Goal: Book appointment/travel/reservation

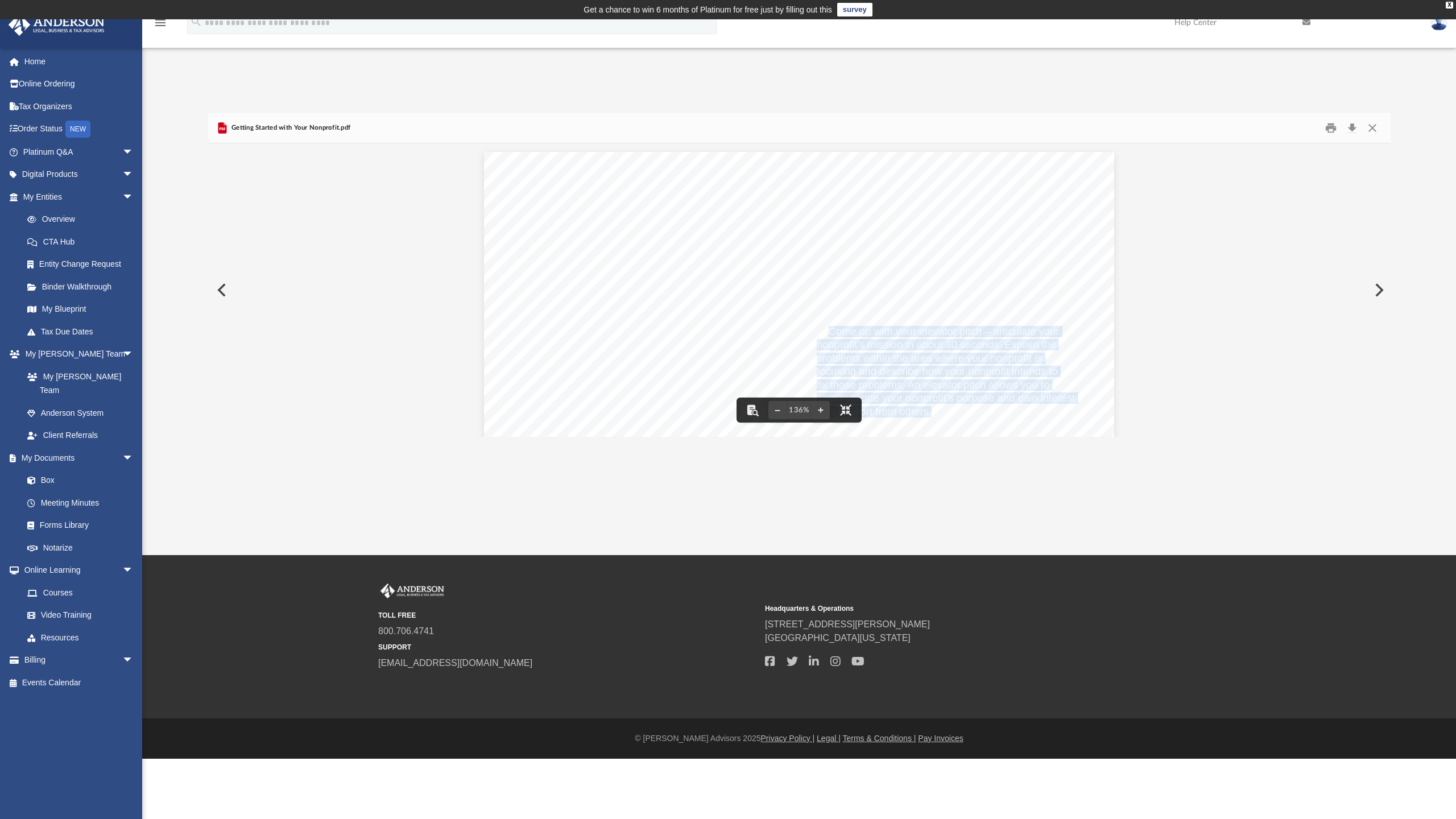
scroll to position [15, 0]
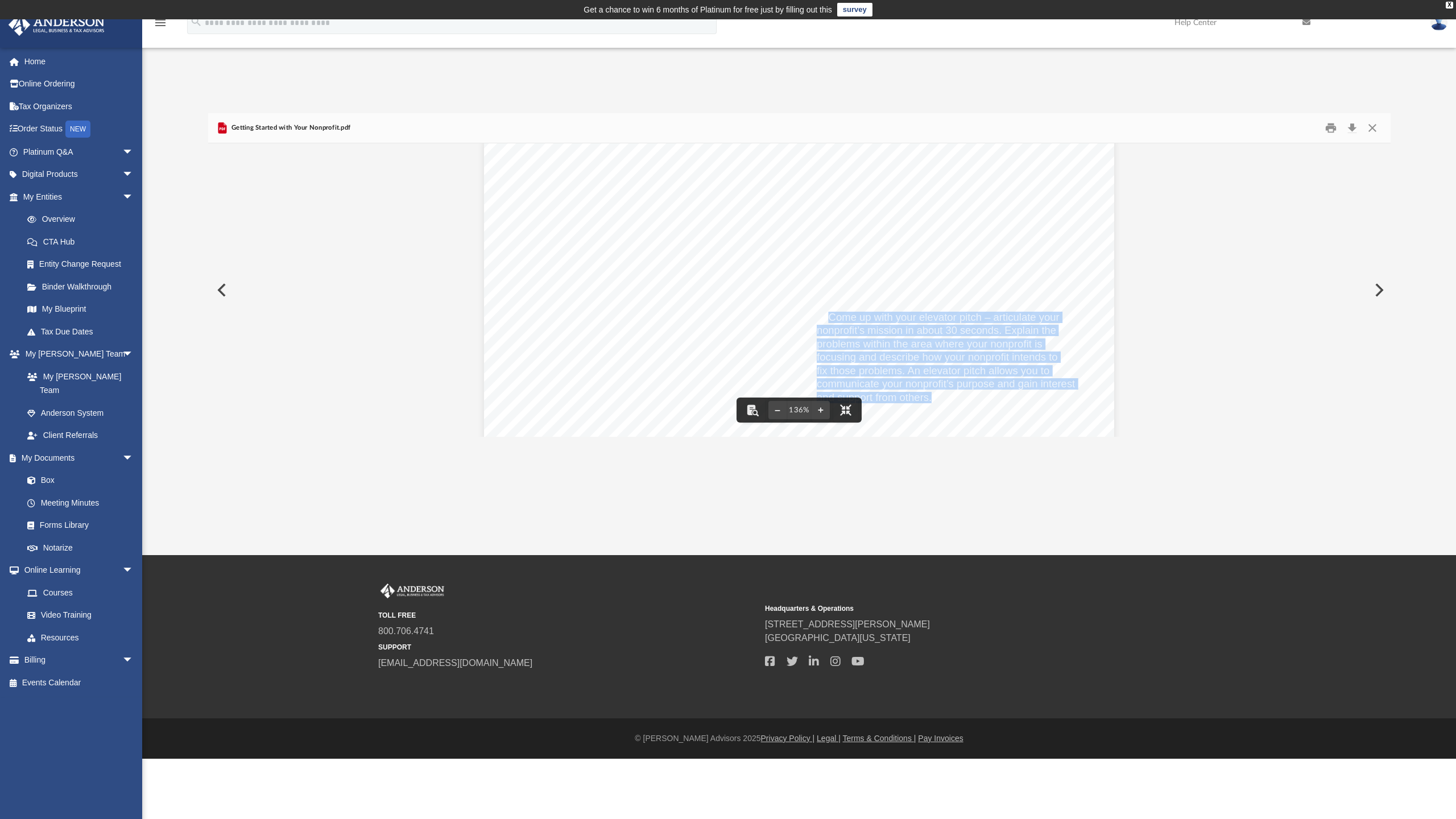
click at [1230, 238] on div "1. Schedule a time to meet with [PERSON_NAME] to review your 501(c)3 applicatio…" at bounding box center [799, 546] width 1183 height 834
drag, startPoint x: 1233, startPoint y: 158, endPoint x: 1269, endPoint y: 134, distance: 43.3
click at [1235, 158] on div "1. Schedule a time to meet with [PERSON_NAME] to review your 501(c)3 applicatio…" at bounding box center [799, 546] width 1183 height 834
click at [1205, 406] on div "1. Schedule a time to meet with [PERSON_NAME] to review your 501(c)3 applicatio…" at bounding box center [799, 546] width 1183 height 834
click at [1288, 193] on div "1. Schedule a time to meet with [PERSON_NAME] to review your 501(c)3 applicatio…" at bounding box center [799, 546] width 1183 height 834
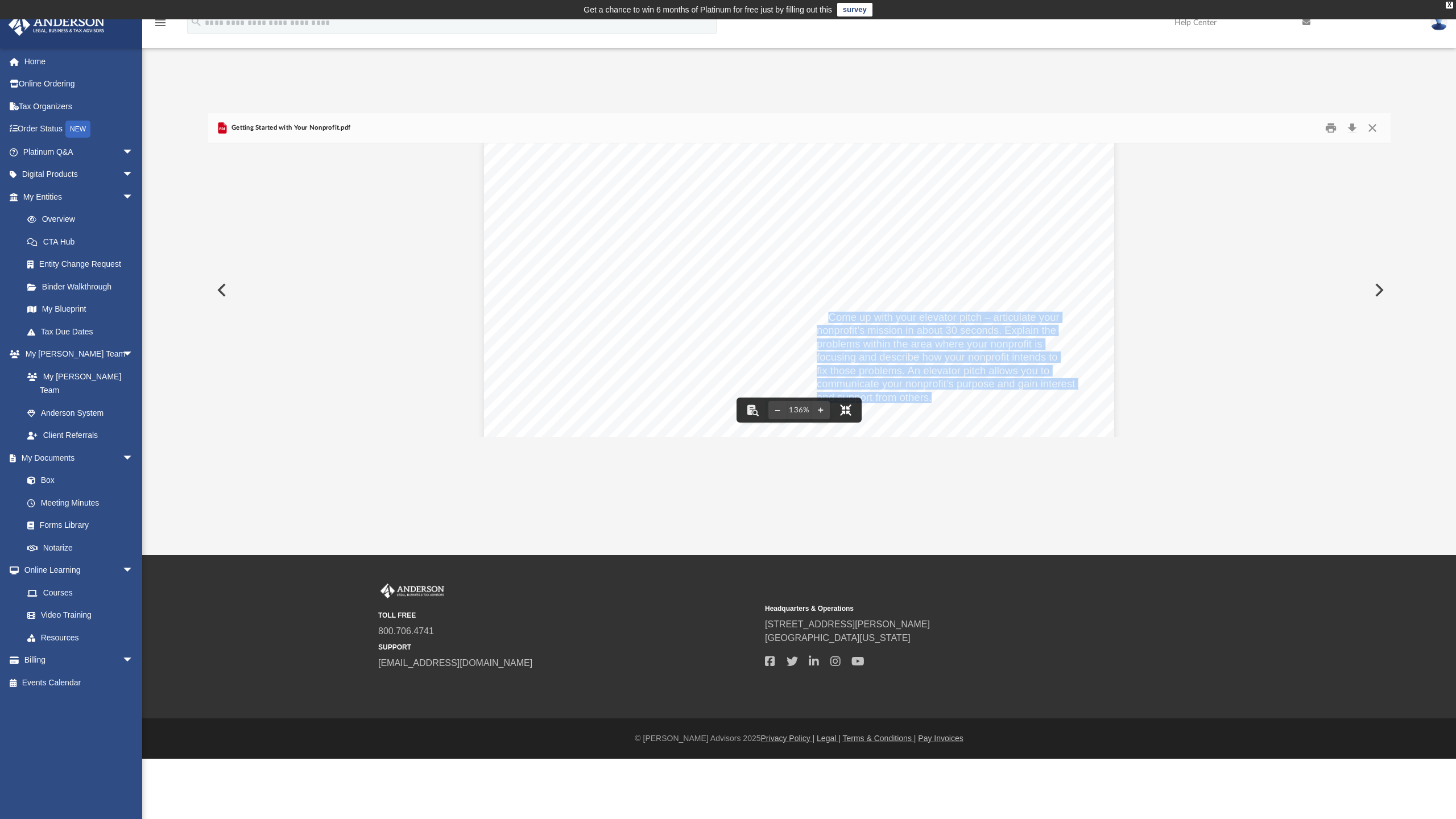
click at [833, 423] on button "File preview" at bounding box center [846, 410] width 25 height 25
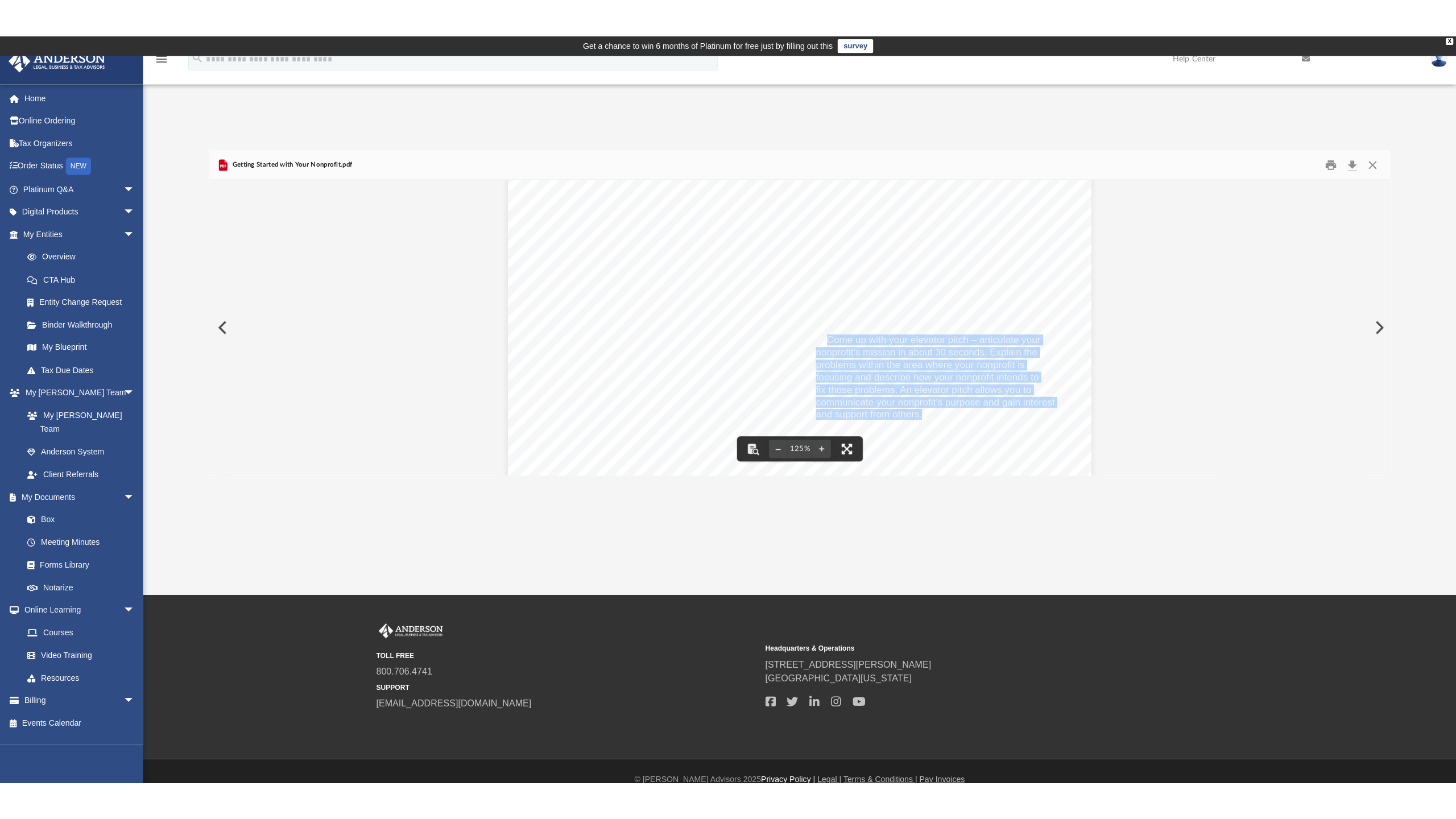
scroll to position [0, 0]
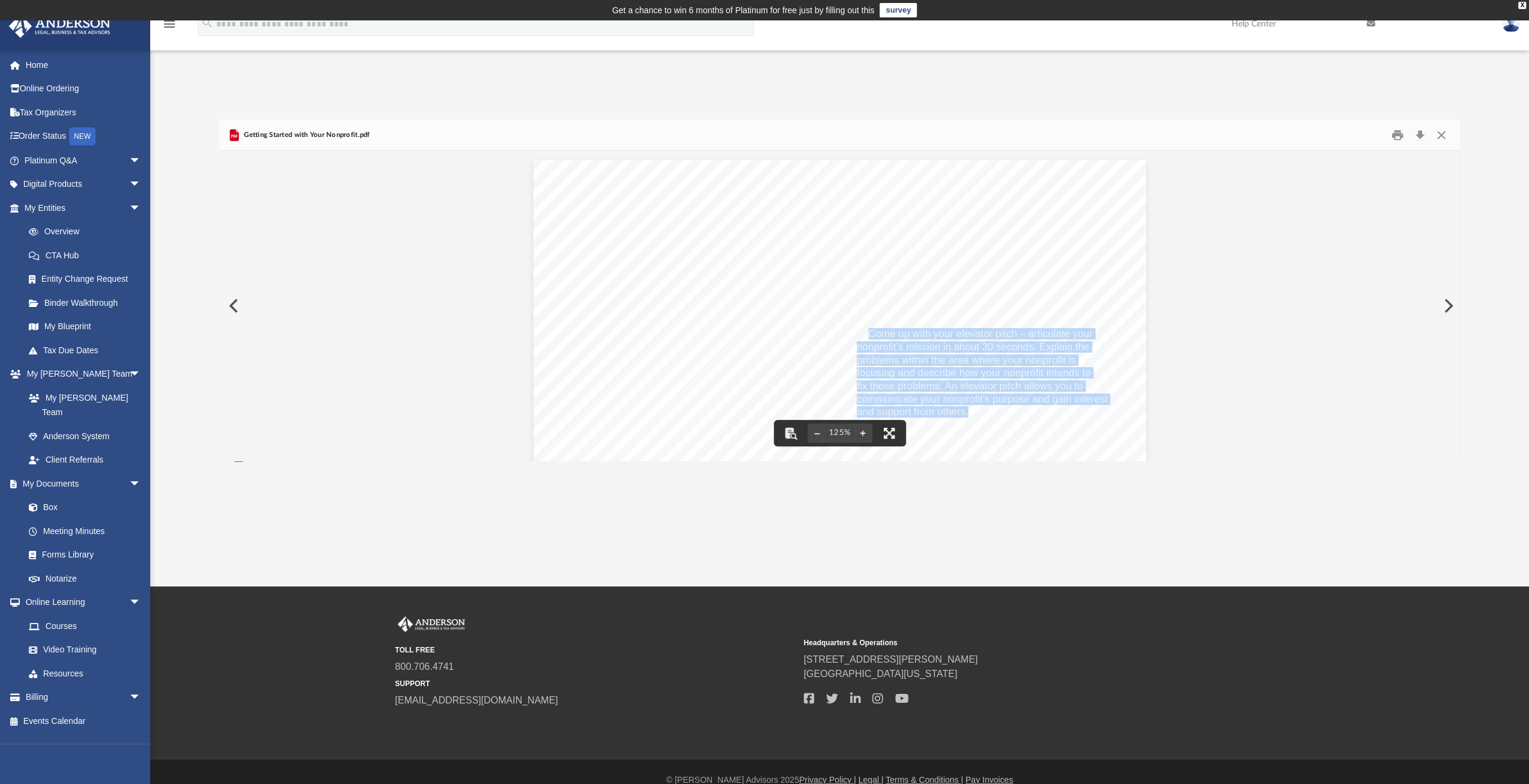
click at [890, 428] on button "File preview" at bounding box center [889, 433] width 27 height 27
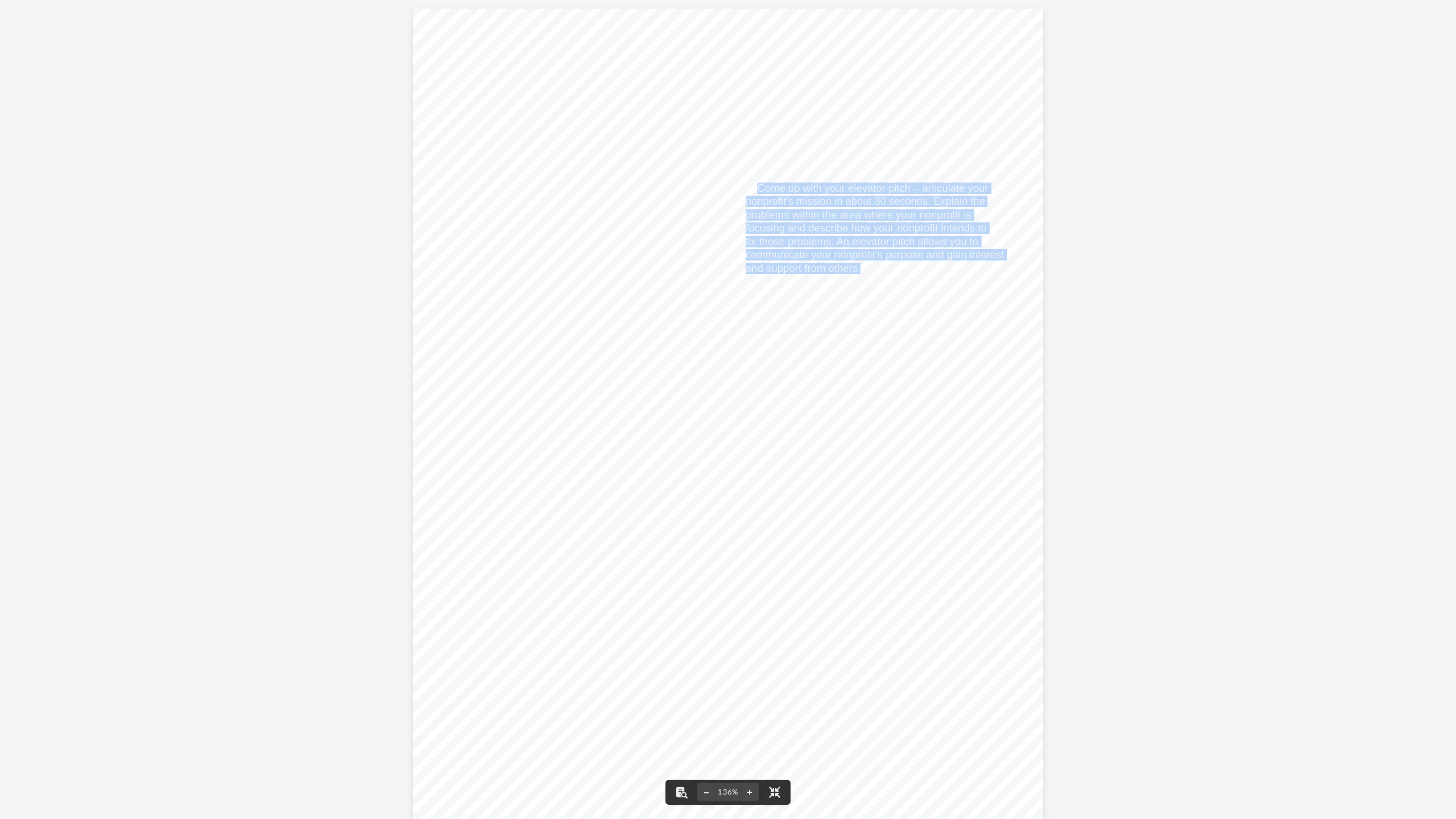
click at [1275, 247] on div "1. Schedule a time to meet with [PERSON_NAME] to review your 501(c)3 applicatio…" at bounding box center [728, 417] width 1456 height 834
click at [948, 274] on div "1. Schedule a time to meet with [PERSON_NAME] to review your 501(c)3 applicatio…" at bounding box center [728, 416] width 631 height 816
click at [873, 276] on div "1. Schedule a time to meet with [PERSON_NAME] to review your 501(c)3 applicatio…" at bounding box center [728, 416] width 631 height 816
click at [857, 266] on div "1. Schedule a time to meet with [PERSON_NAME] to review your 501(c)3 applicatio…" at bounding box center [728, 416] width 631 height 816
click at [1126, 318] on div "1. Schedule a time to meet with [PERSON_NAME] to review your 501(c)3 applicatio…" at bounding box center [728, 417] width 1456 height 834
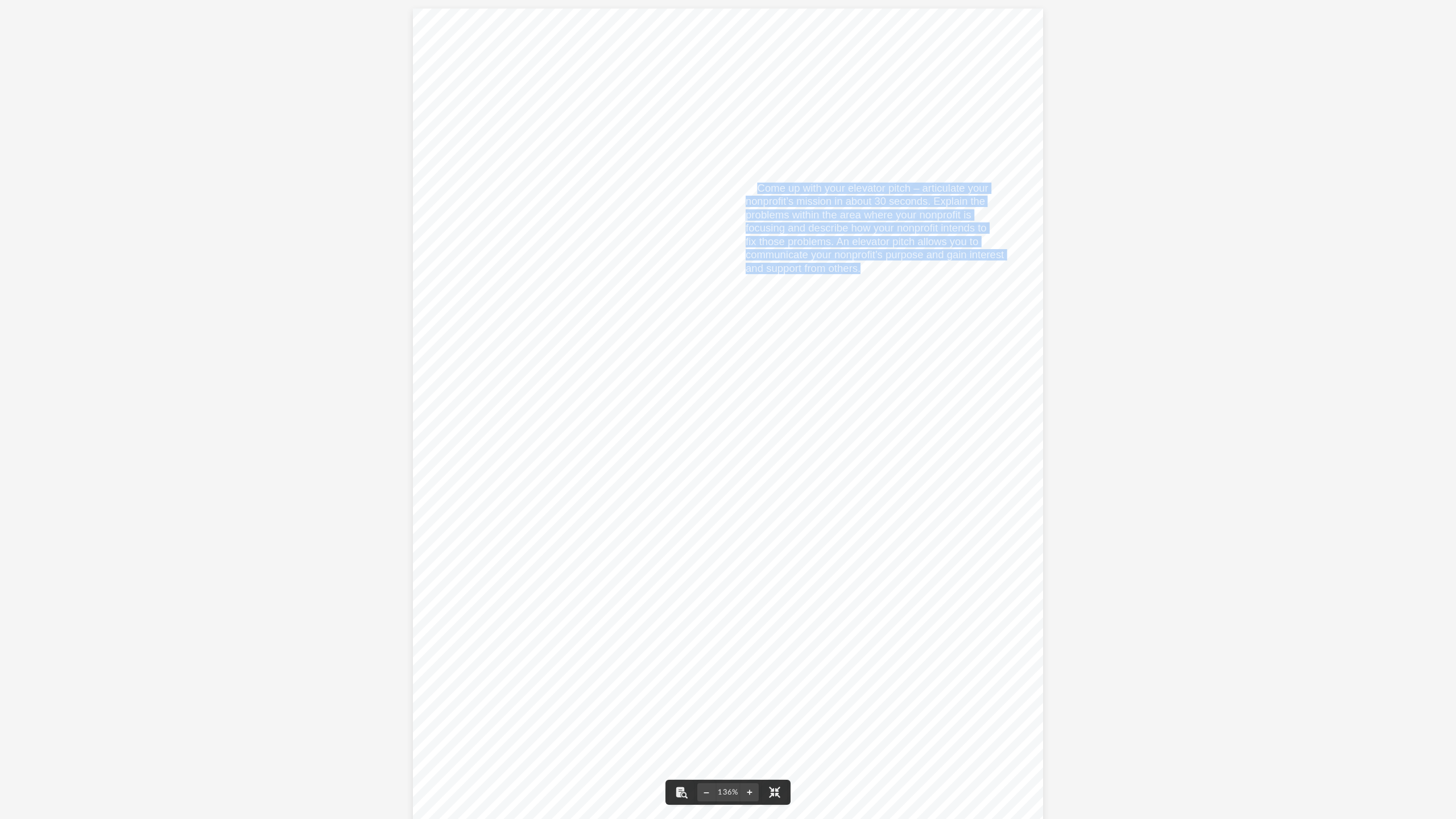
click at [1013, 284] on div "1. Schedule a time to meet with [PERSON_NAME] to review your 501(c)3 applicatio…" at bounding box center [728, 416] width 631 height 816
click at [1099, 269] on div "1. Schedule a time to meet with [PERSON_NAME] to review your 501(c)3 applicatio…" at bounding box center [728, 417] width 1456 height 834
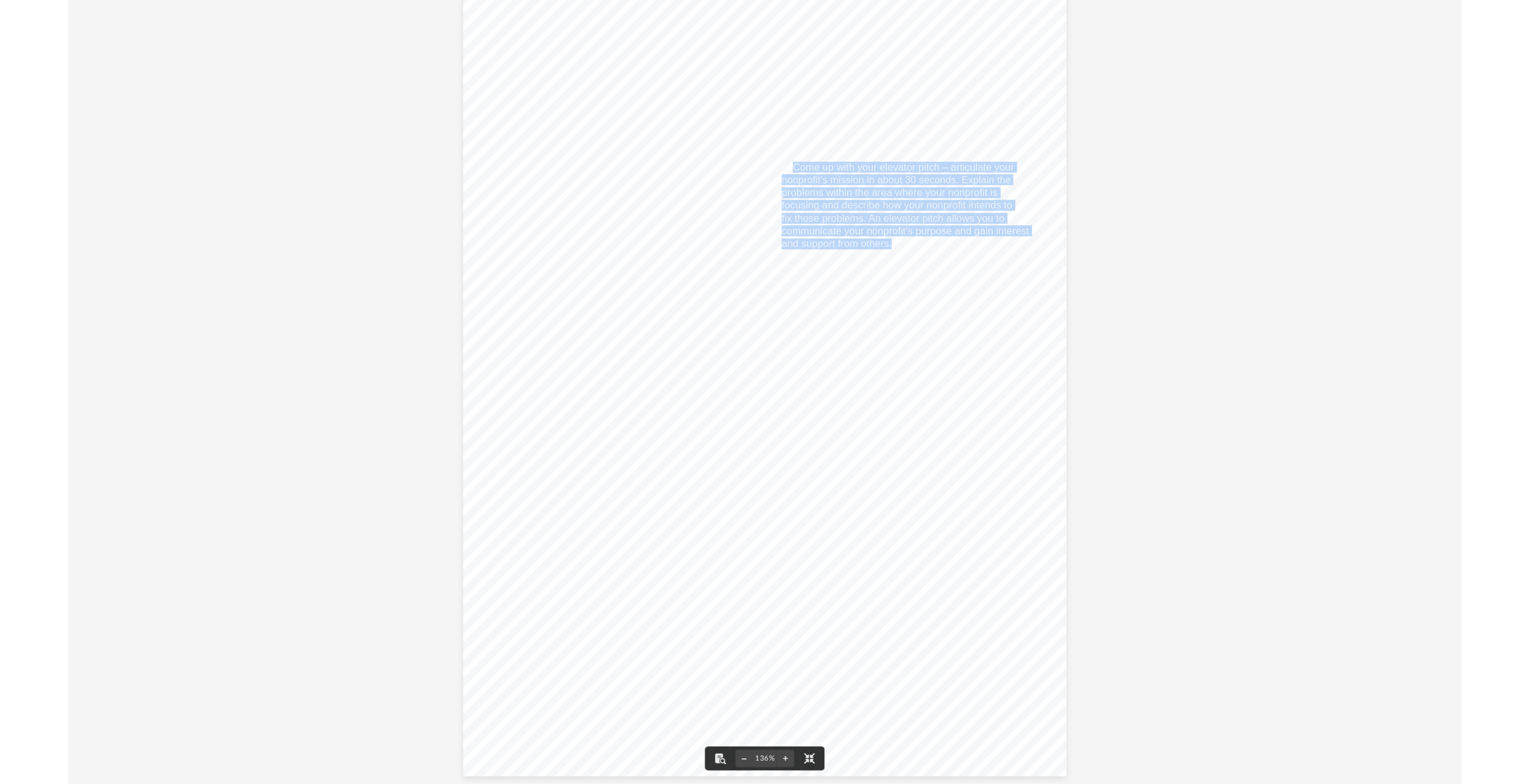
scroll to position [15, 0]
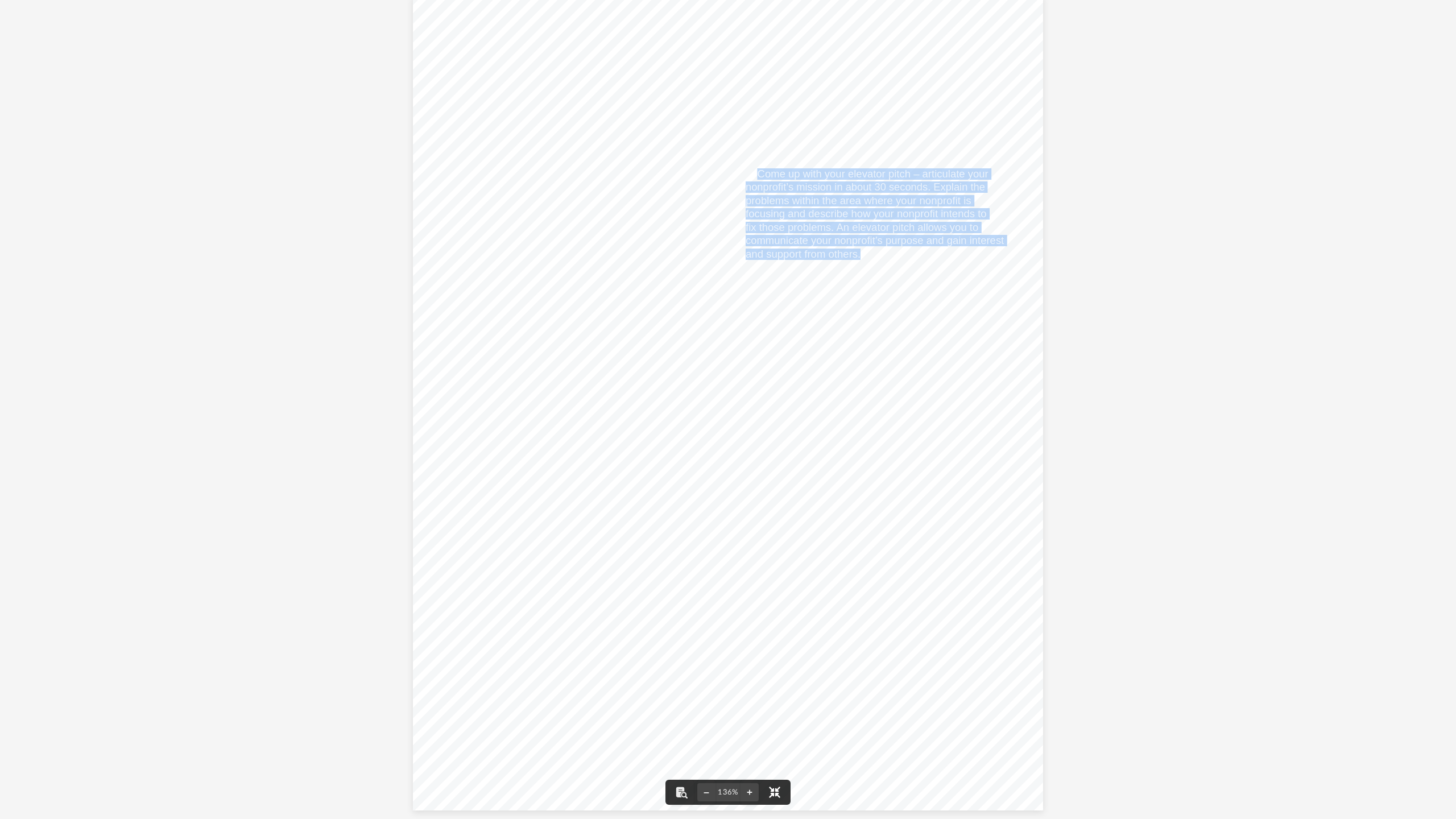
click at [776, 794] on button "File preview" at bounding box center [775, 793] width 25 height 25
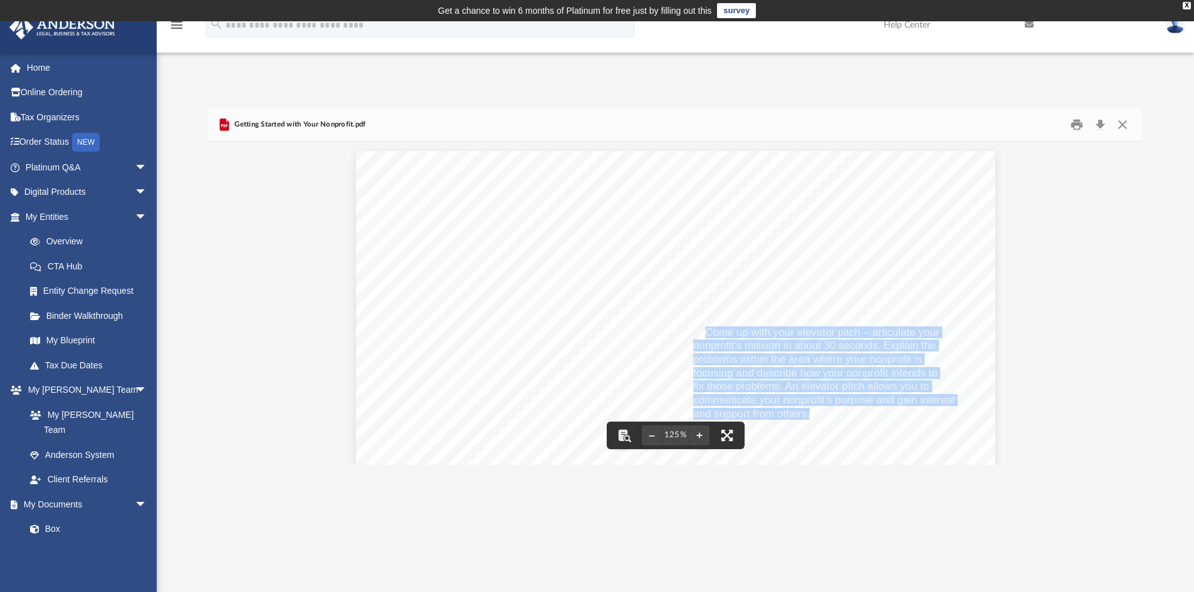
scroll to position [276, 923]
